Goal: Information Seeking & Learning: Learn about a topic

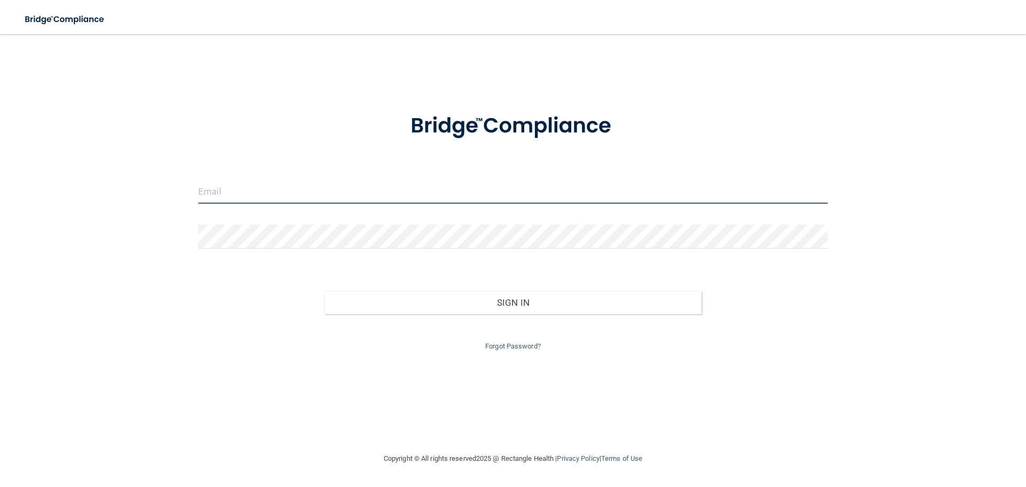
click at [253, 197] on input "email" at bounding box center [512, 191] width 629 height 24
type input "[EMAIL_ADDRESS][DOMAIN_NAME]"
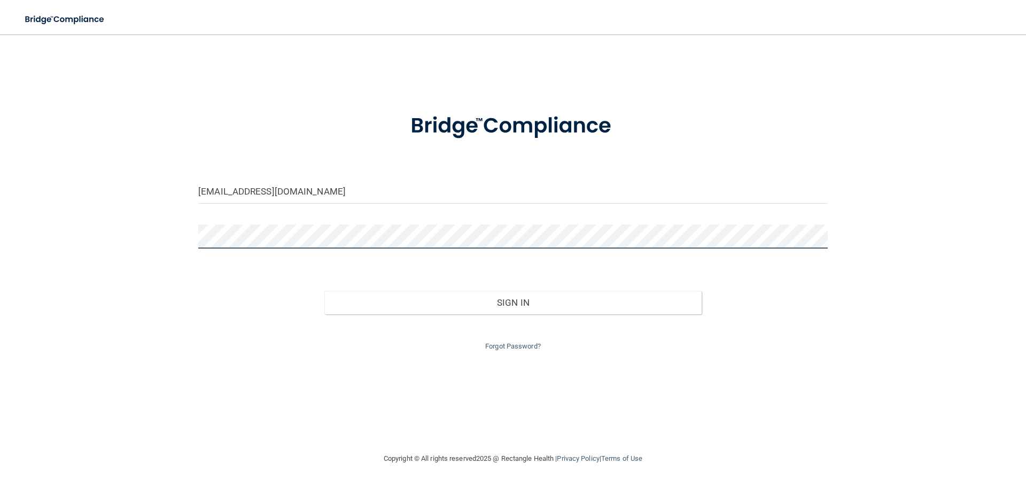
click at [324, 291] on button "Sign In" at bounding box center [513, 303] width 378 height 24
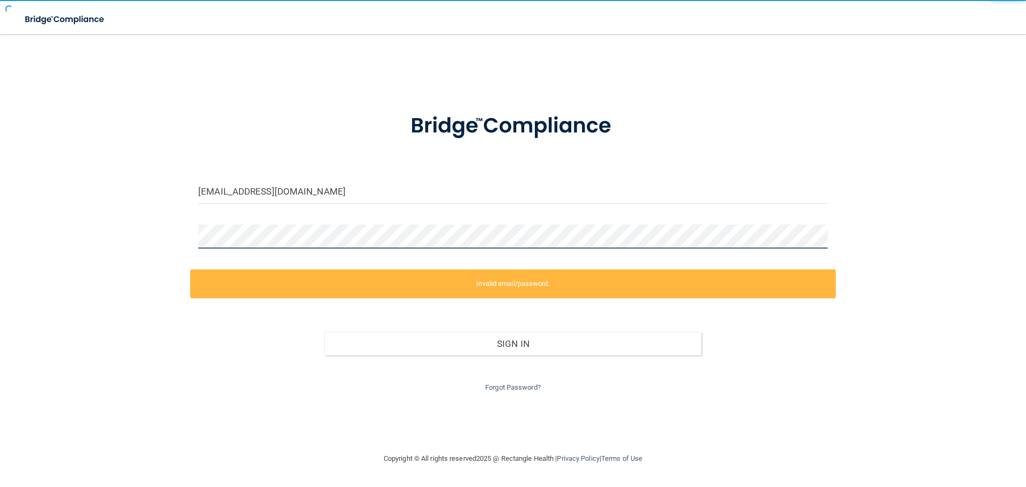
click at [324, 332] on button "Sign In" at bounding box center [513, 344] width 378 height 24
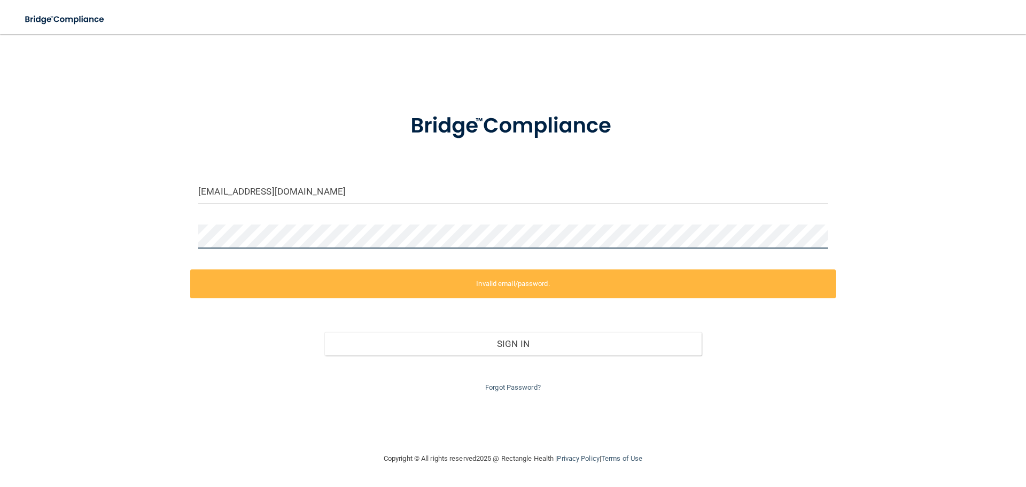
click at [131, 237] on div "supplies@sackidsdentist.com Invalid email/password. You don't have permission t…" at bounding box center [512, 243] width 983 height 396
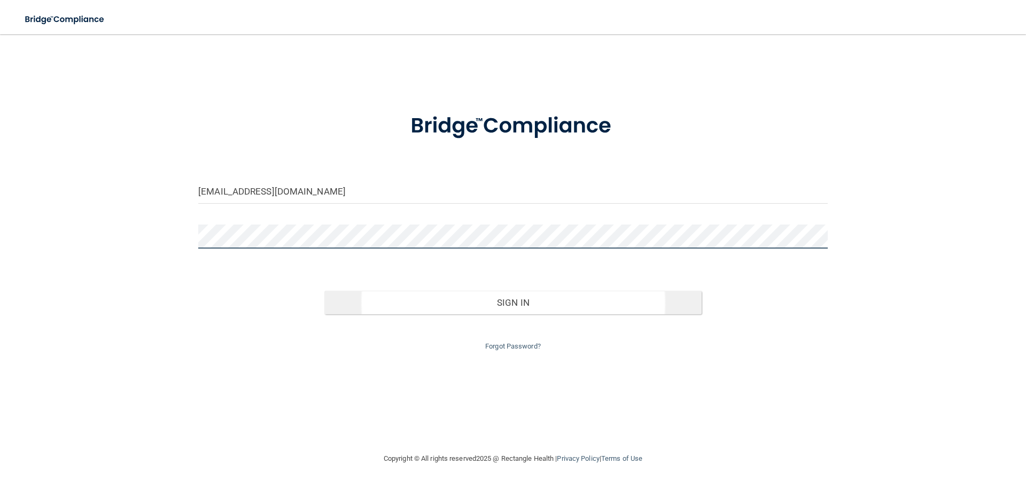
click at [324, 291] on button "Sign In" at bounding box center [513, 303] width 378 height 24
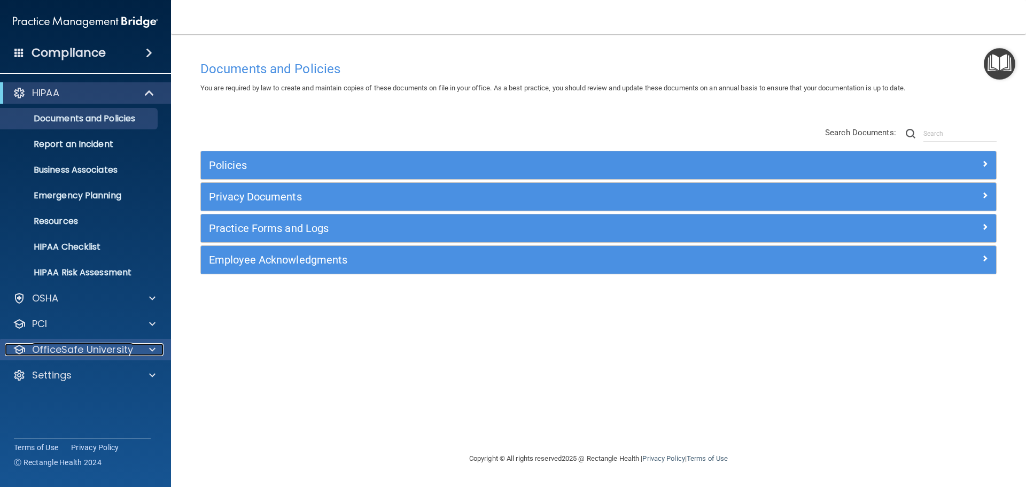
click at [129, 354] on p "OfficeSafe University" at bounding box center [82, 349] width 101 height 13
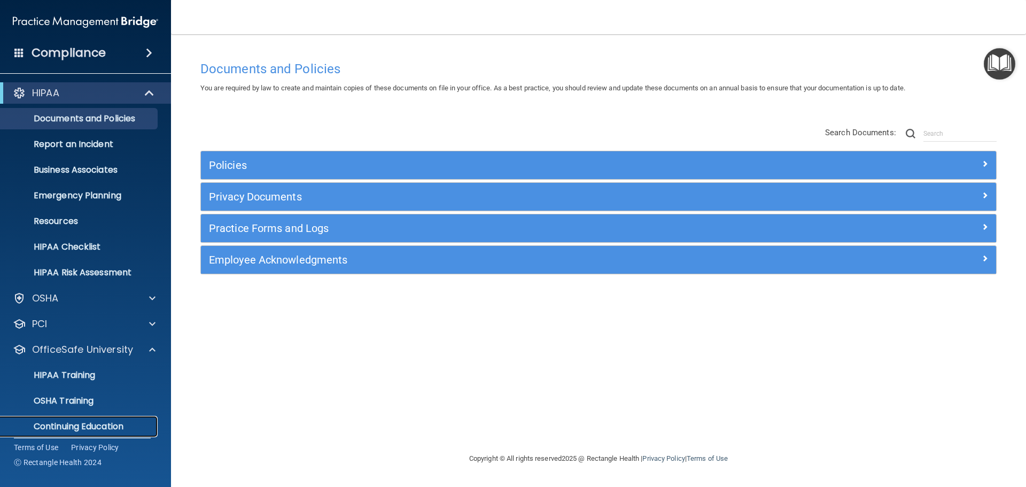
click at [120, 426] on p "Continuing Education" at bounding box center [80, 426] width 146 height 11
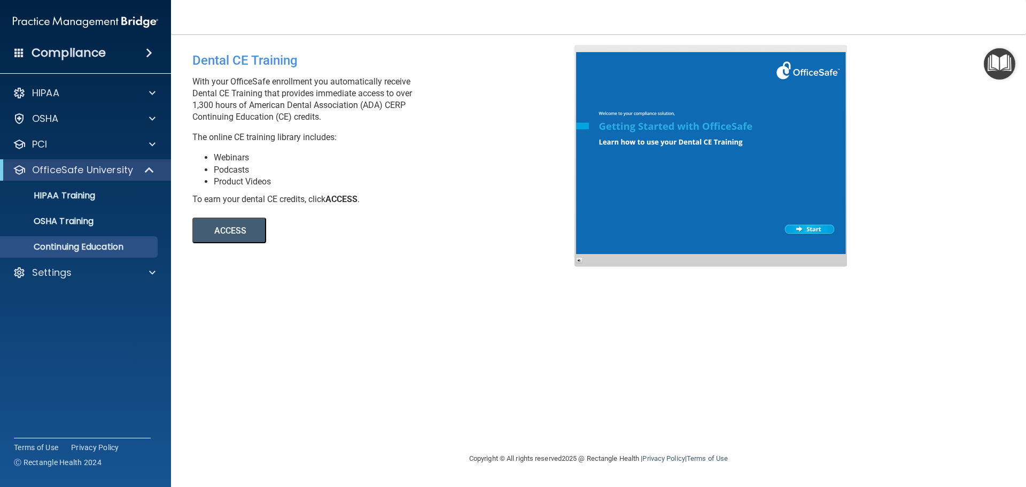
click at [221, 236] on button "ACCESS" at bounding box center [229, 230] width 74 height 26
drag, startPoint x: 85, startPoint y: 272, endPoint x: 85, endPoint y: 279, distance: 7.0
click at [85, 272] on div "Settings" at bounding box center [71, 272] width 132 height 13
click at [77, 371] on p "Sign Out" at bounding box center [80, 375] width 146 height 11
